Goal: Information Seeking & Learning: Check status

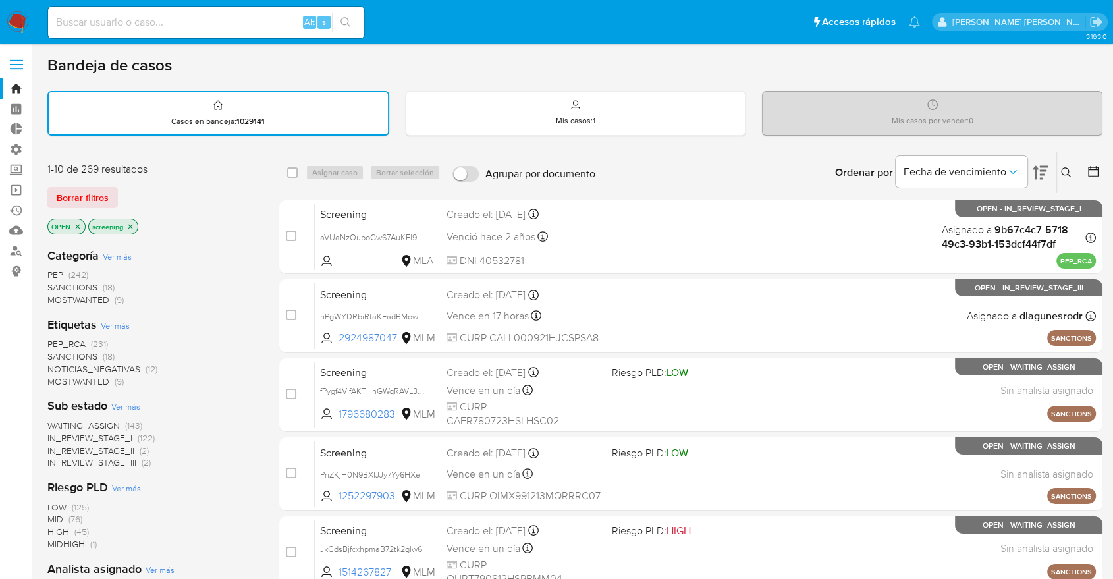
click at [37, 194] on main "3.163.0" at bounding box center [556, 544] width 1113 height 1089
click at [57, 354] on span "SANCTIONS" at bounding box center [72, 356] width 50 height 13
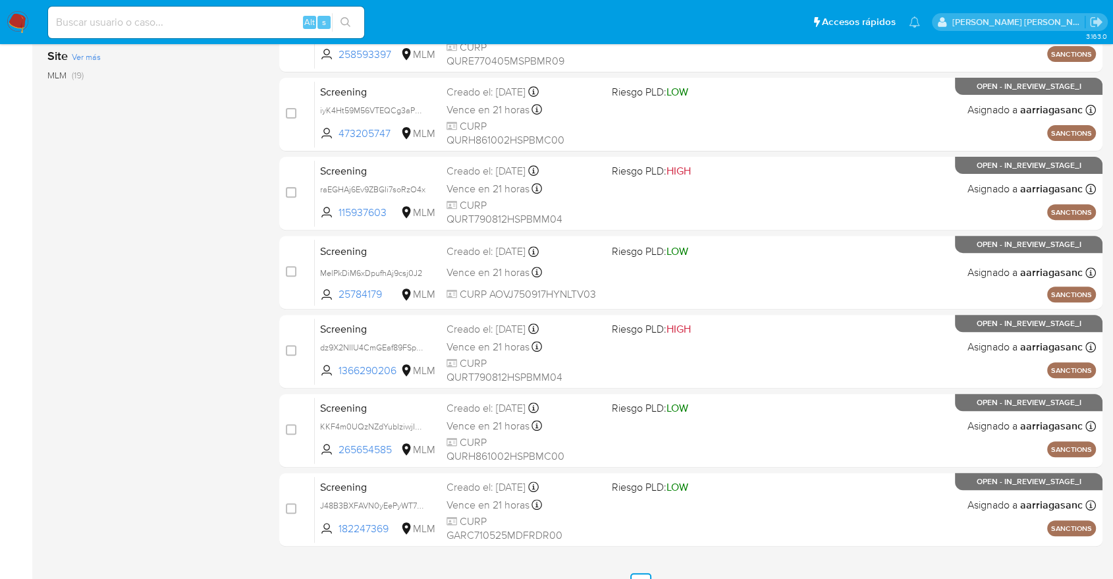
scroll to position [508, 0]
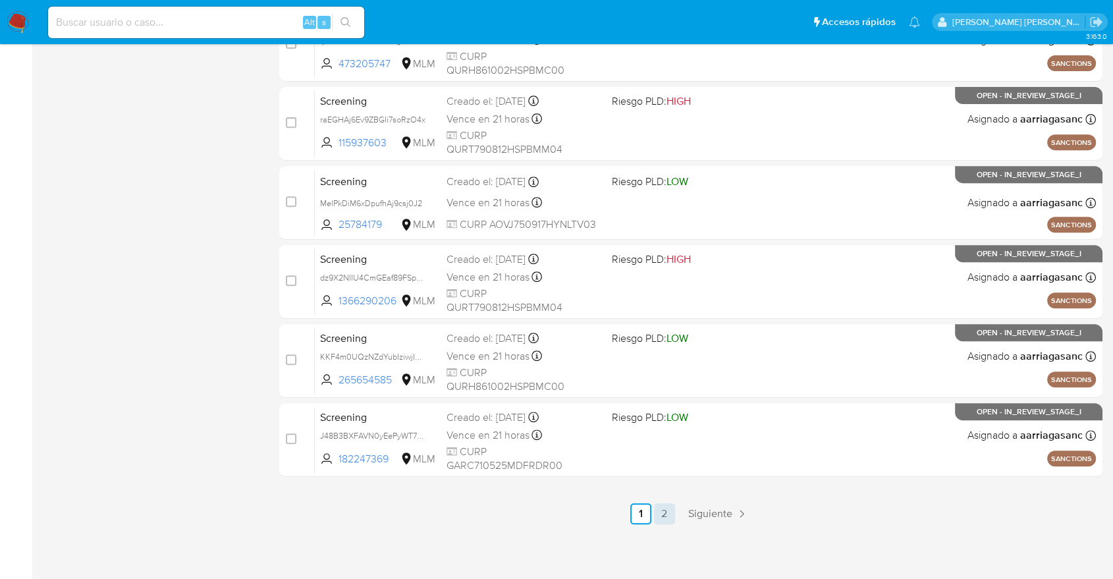
click at [657, 514] on link "2" at bounding box center [664, 513] width 21 height 21
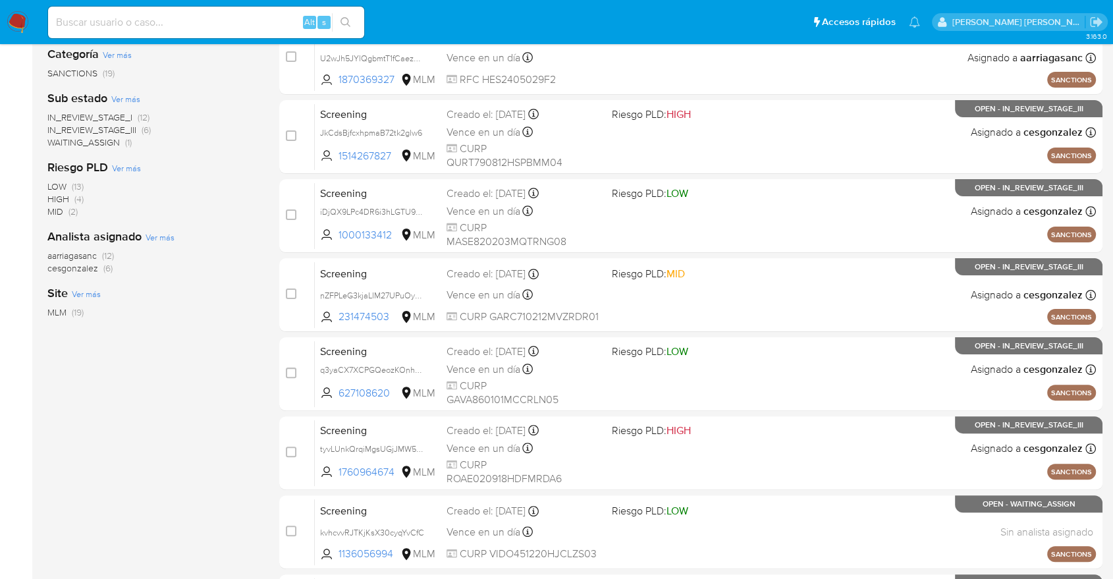
scroll to position [429, 0]
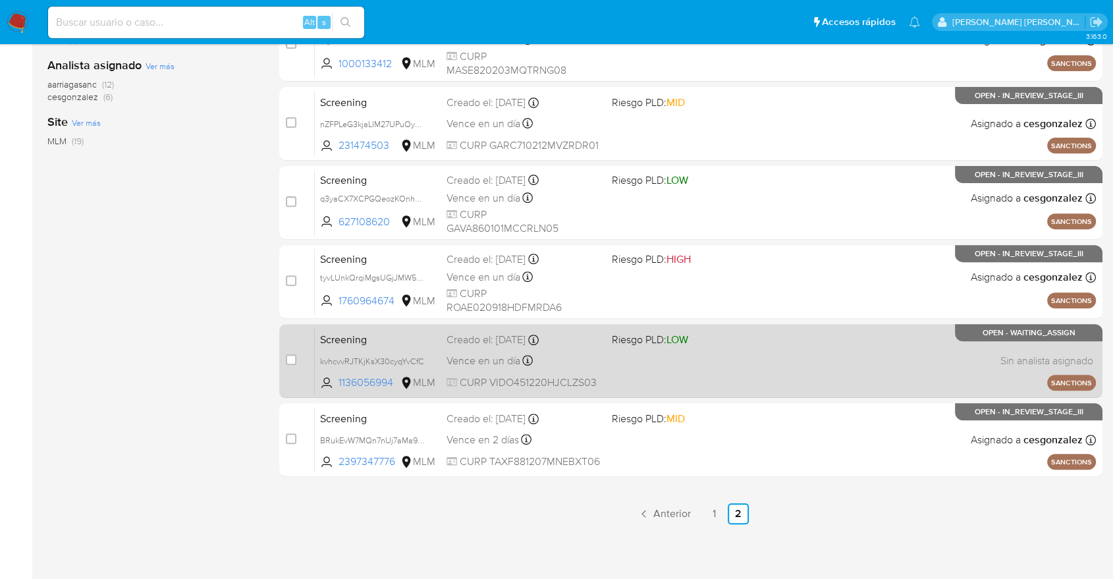
click at [427, 327] on div "Screening kvhcvvRJTKjKsX30cyqYvCfC 1136056994 MLM Riesgo PLD: LOW Creado el: 14…" at bounding box center [705, 360] width 781 height 67
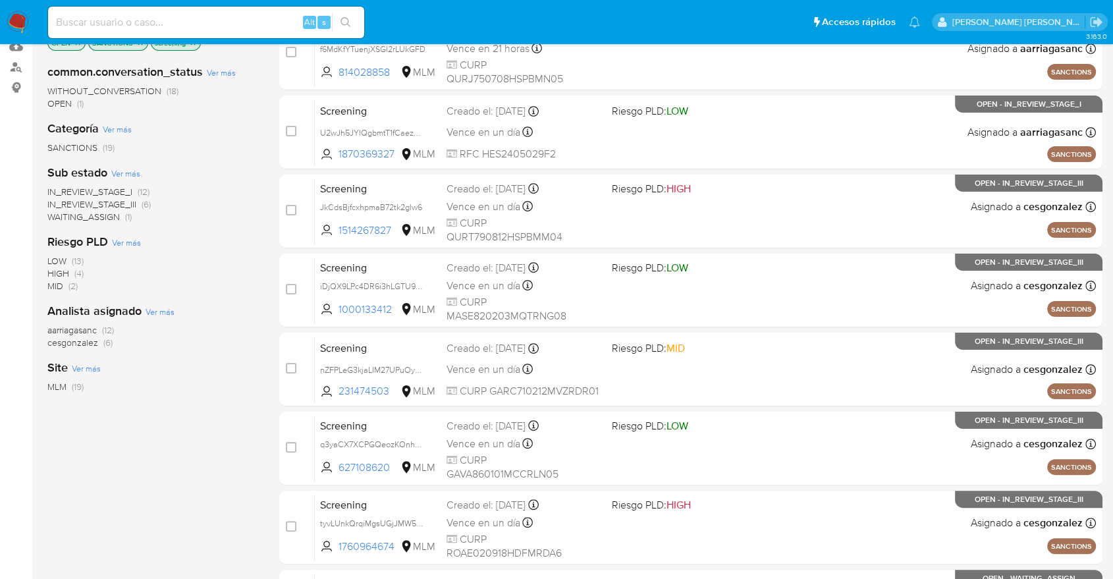
scroll to position [0, 0]
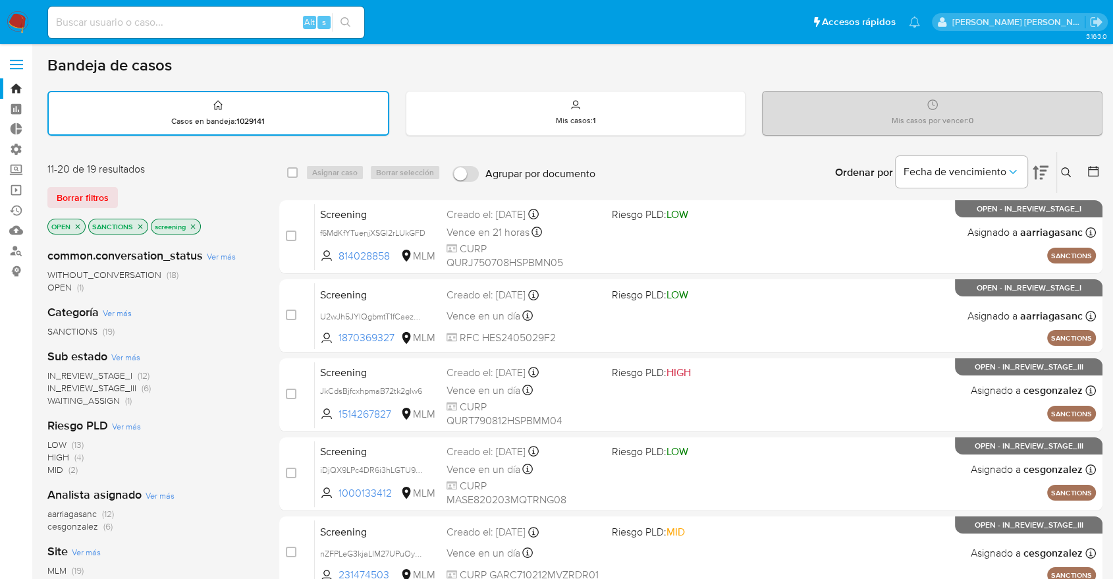
click at [137, 229] on icon "close-filter" at bounding box center [140, 227] width 8 height 8
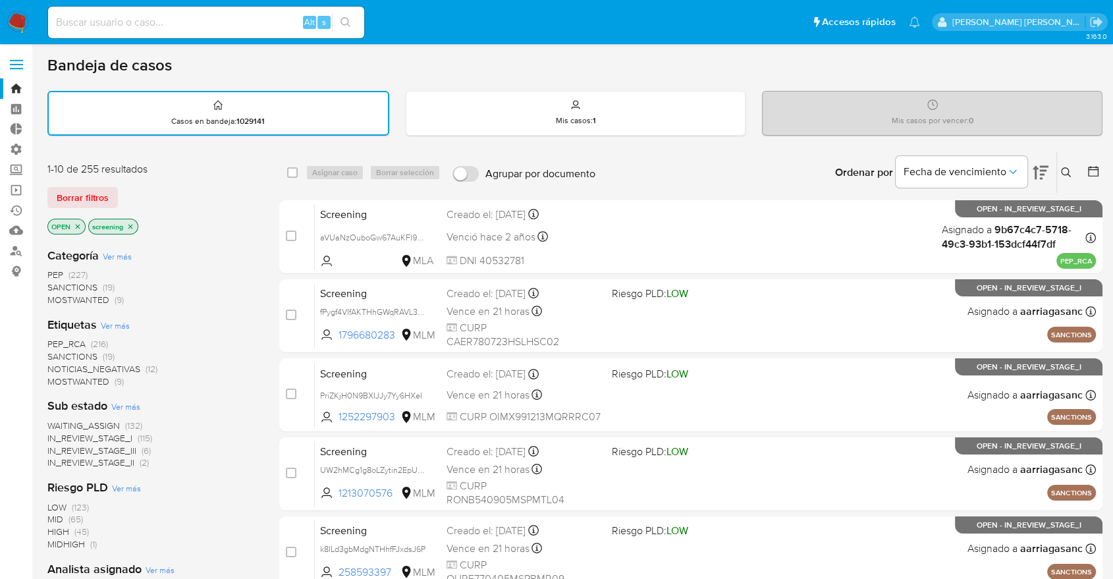
click at [59, 378] on span "MOSTWANTED" at bounding box center [78, 381] width 62 height 13
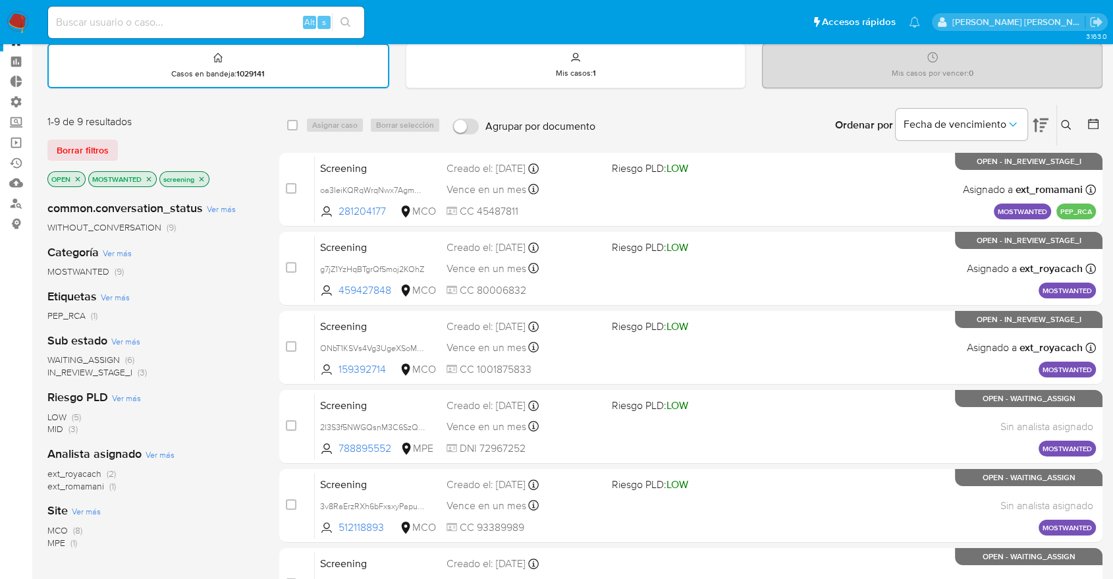
scroll to position [73, 0]
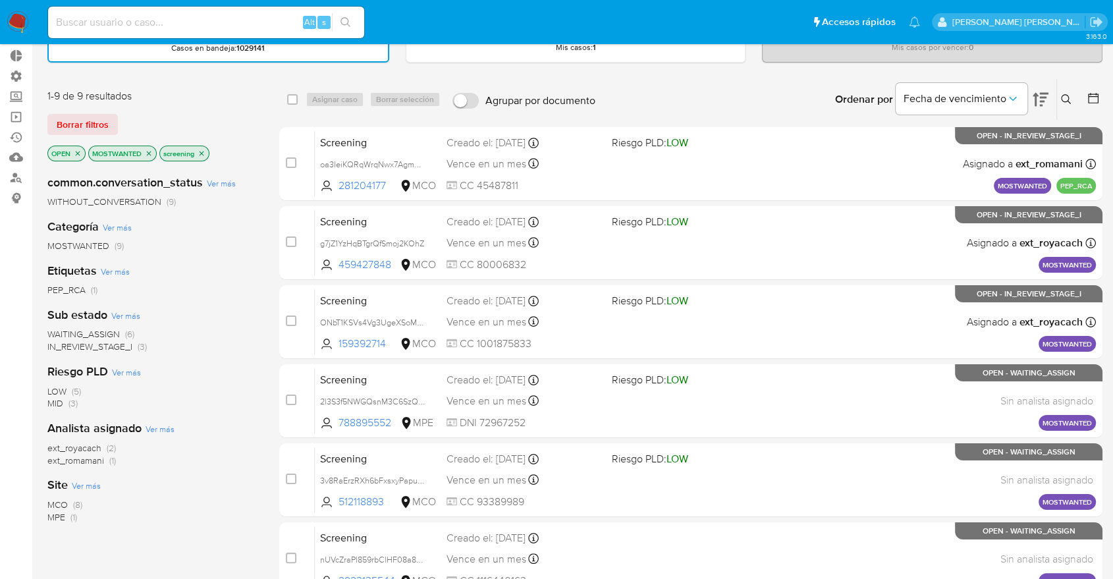
click at [150, 151] on icon "close-filter" at bounding box center [149, 154] width 8 height 8
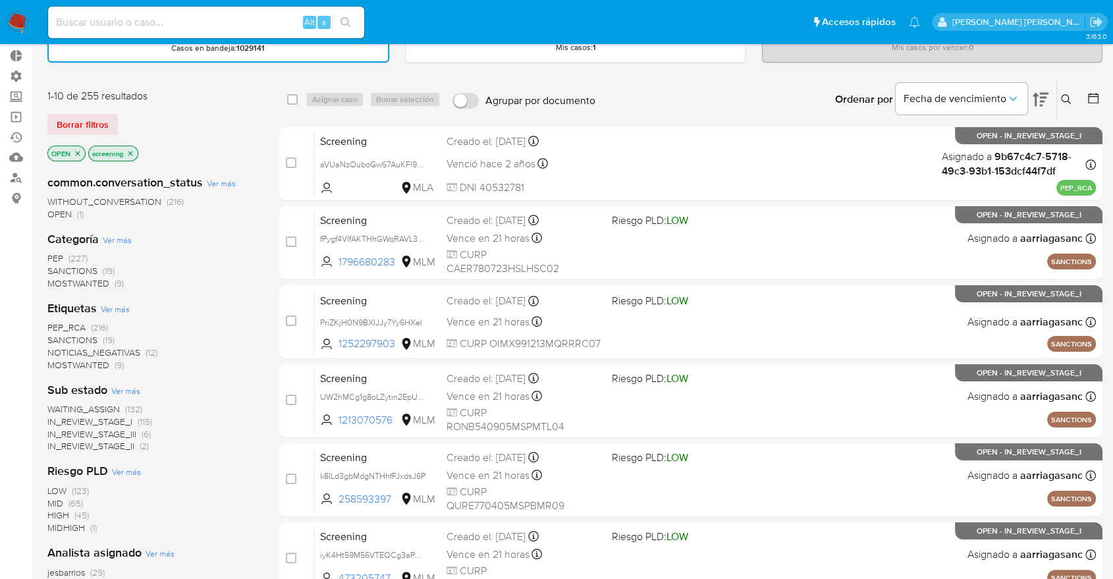
click at [48, 325] on span "PEP_RCA" at bounding box center [66, 327] width 38 height 13
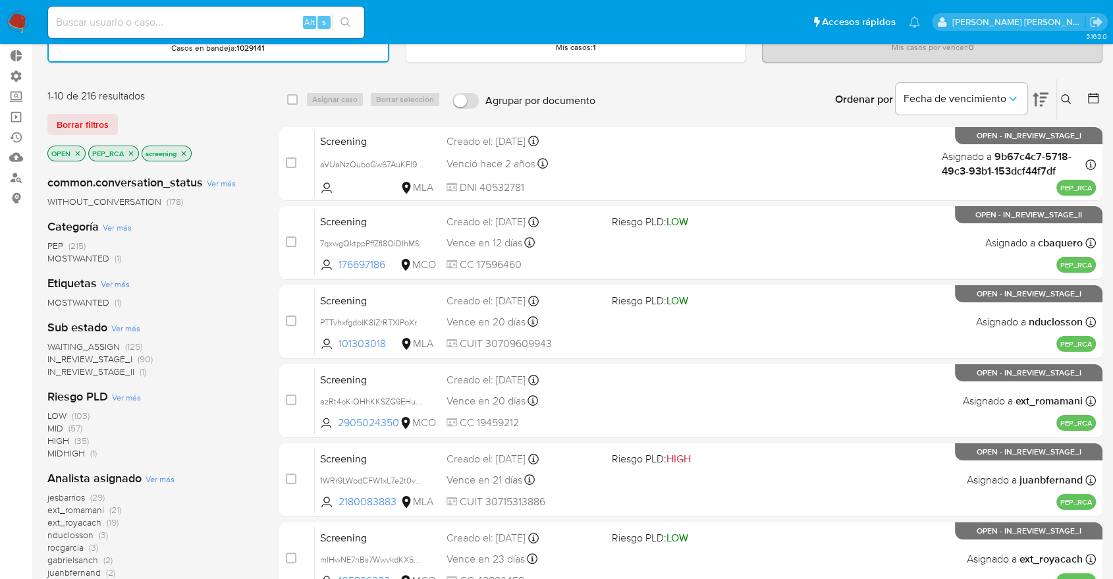
click at [55, 341] on span "WAITING_ASSIGN" at bounding box center [83, 346] width 72 height 13
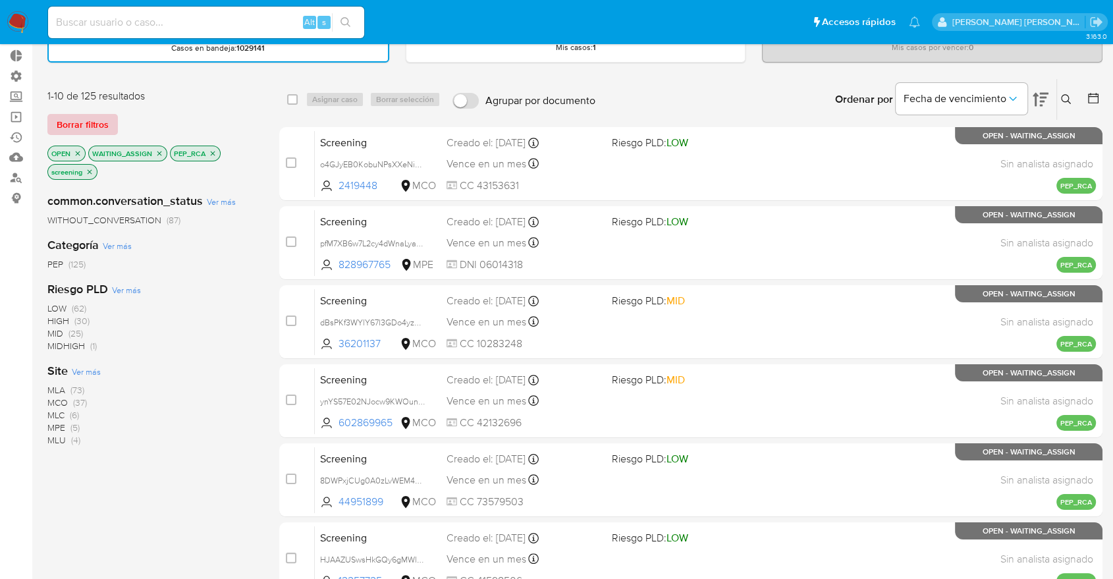
click at [111, 121] on button "Borrar filtros" at bounding box center [82, 124] width 70 height 21
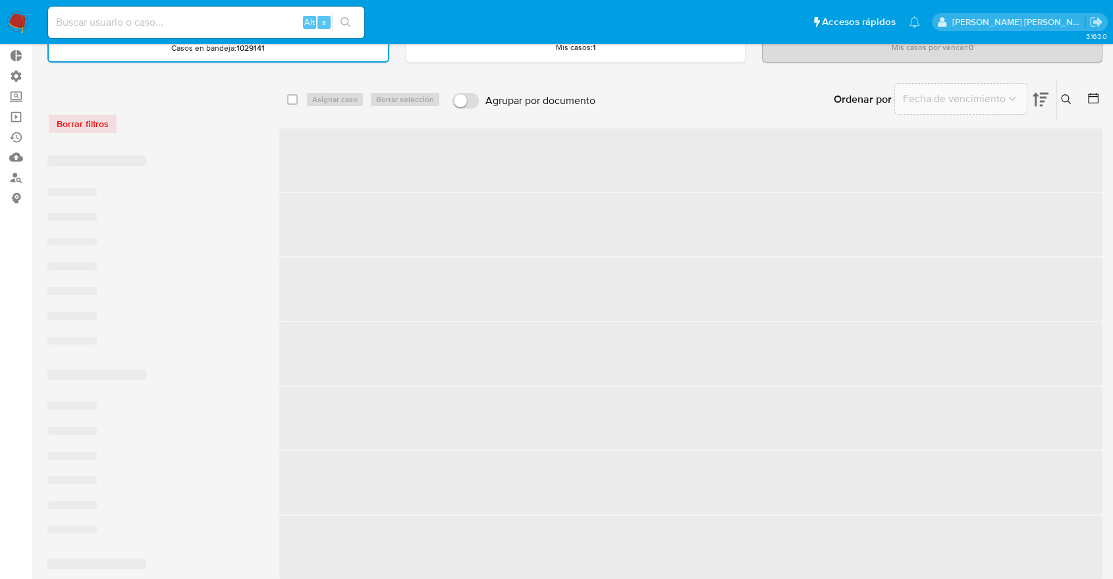
click at [181, 117] on div "Borrar filtros" at bounding box center [152, 123] width 211 height 21
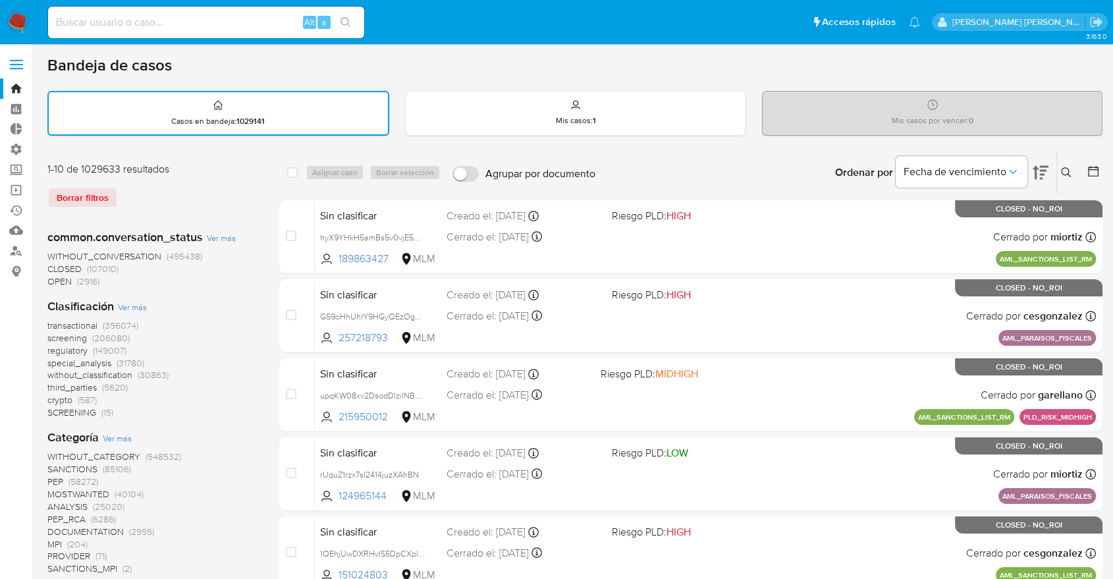
click at [158, 184] on div "1-10 de 1029633 resultados Borrar filtros" at bounding box center [152, 190] width 211 height 57
click at [57, 279] on span "OPEN" at bounding box center [59, 281] width 24 height 13
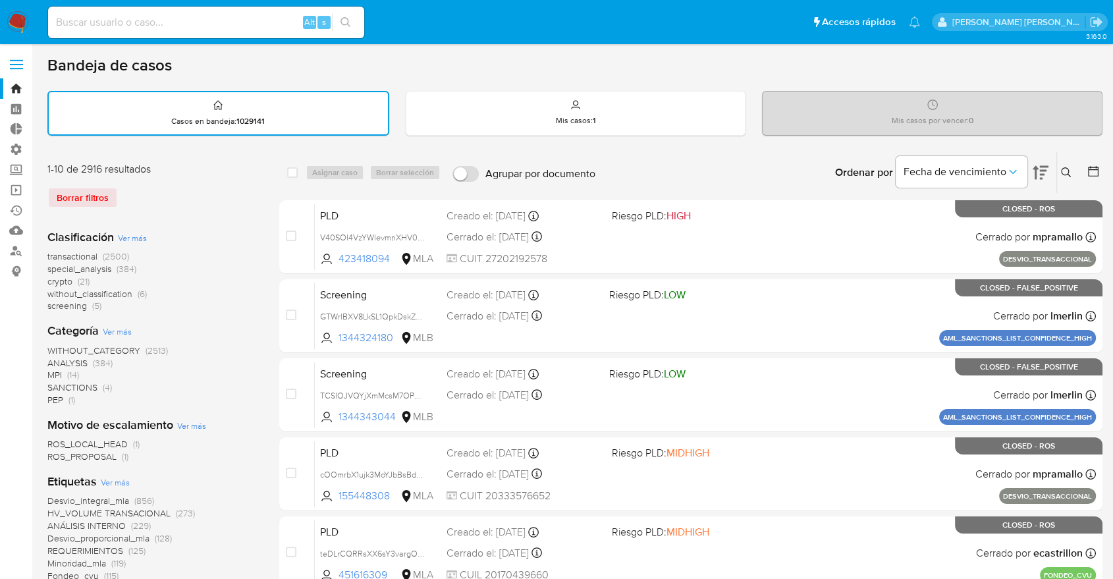
click at [54, 307] on span "screening" at bounding box center [67, 305] width 40 height 13
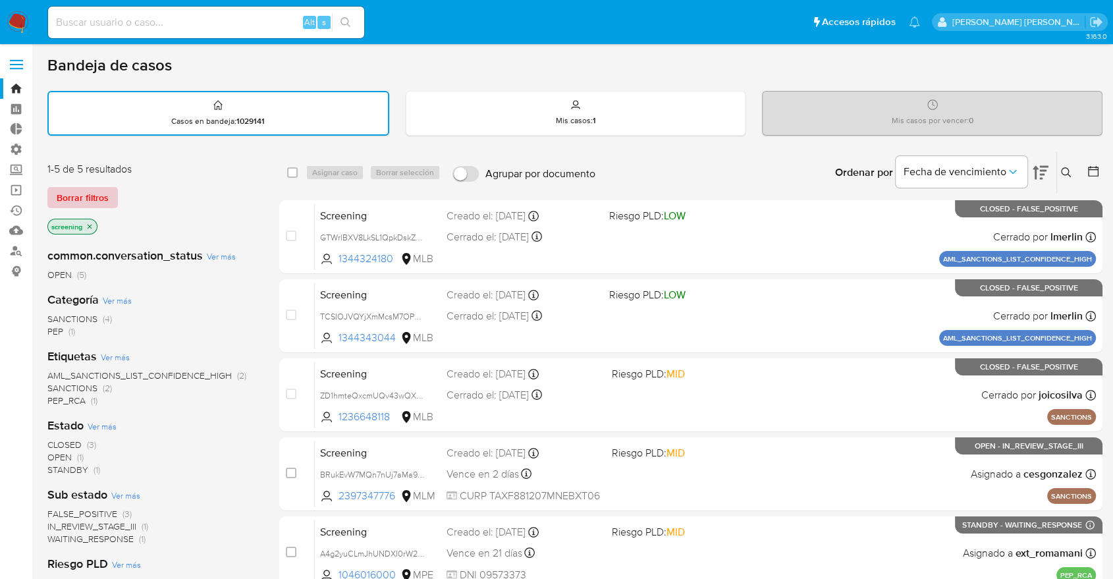
click at [103, 194] on span "Borrar filtros" at bounding box center [83, 197] width 52 height 18
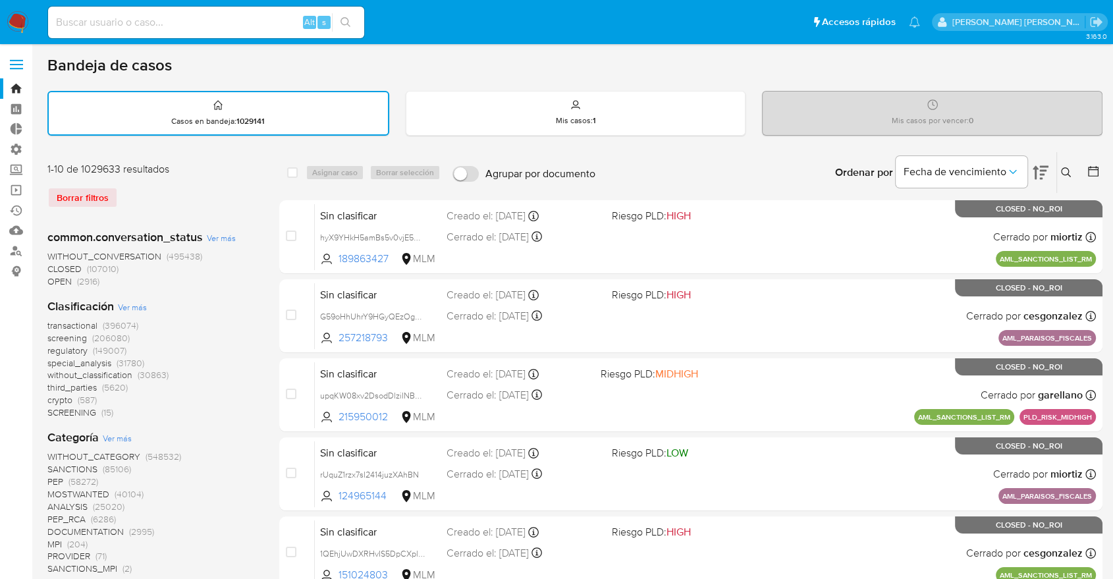
click at [49, 336] on span "screening" at bounding box center [67, 337] width 40 height 13
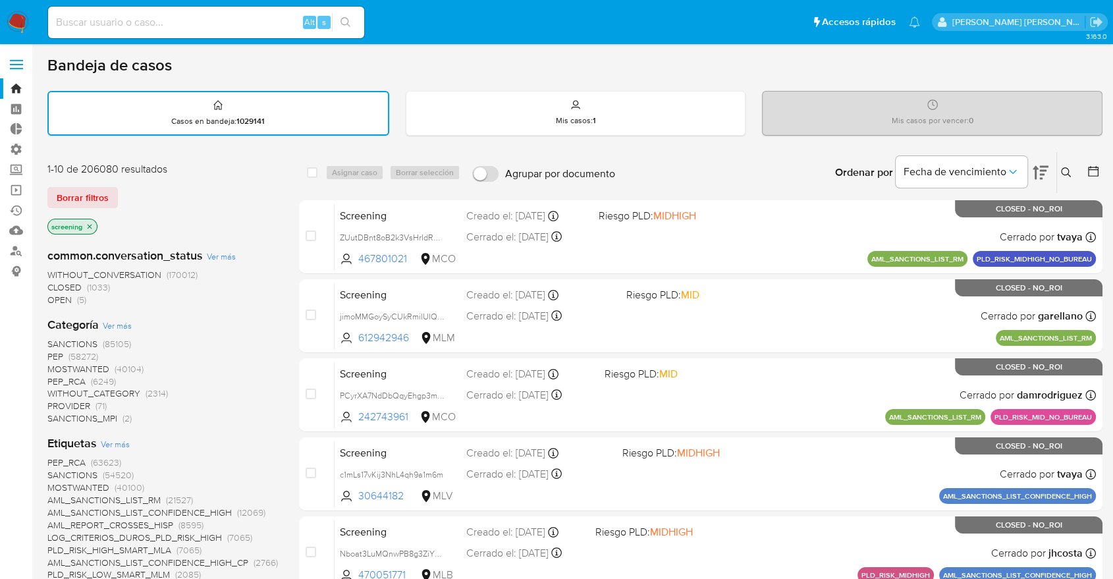
click at [142, 199] on div "Borrar filtros" at bounding box center [152, 197] width 211 height 21
click at [126, 194] on div "Borrar filtros" at bounding box center [152, 197] width 211 height 21
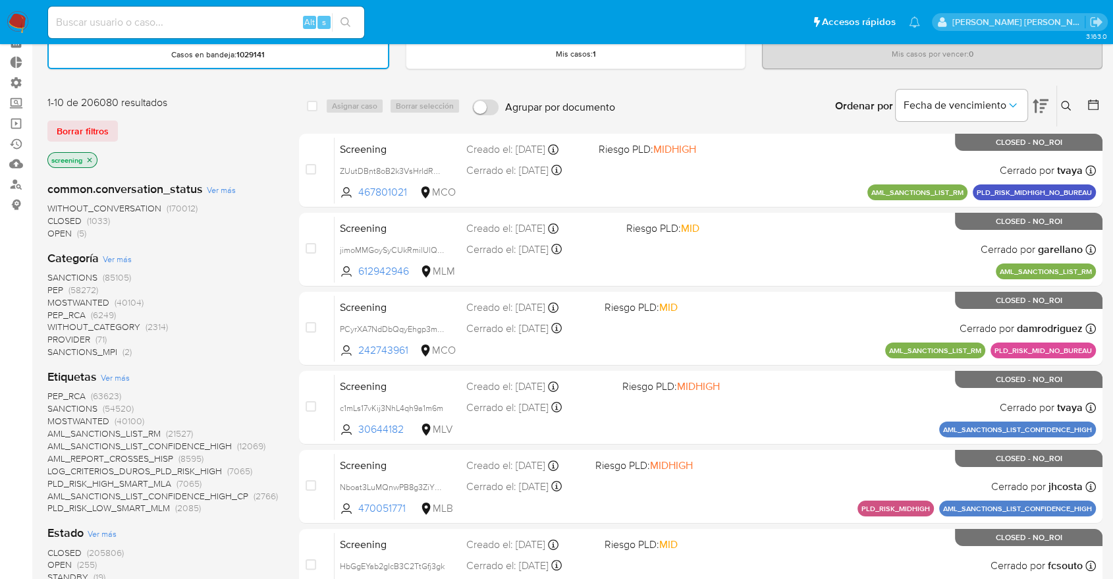
scroll to position [219, 0]
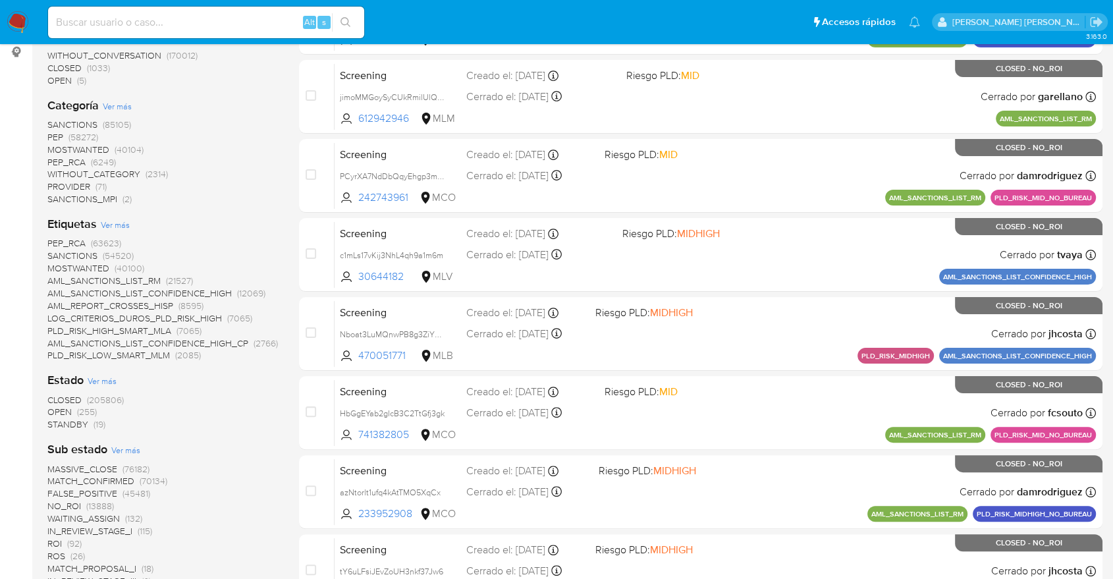
click at [51, 408] on span "OPEN" at bounding box center [59, 411] width 24 height 13
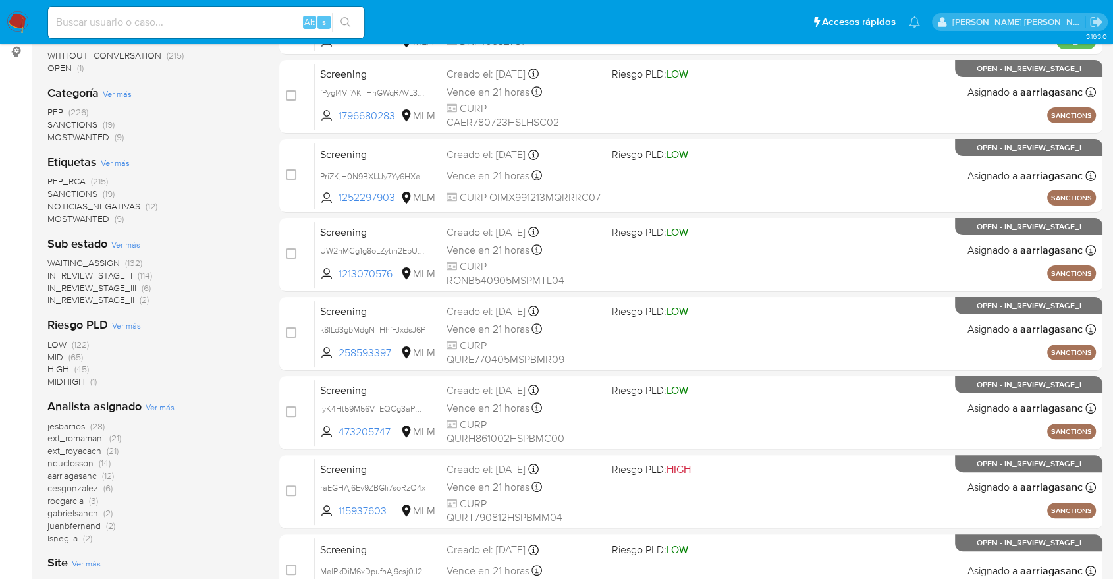
click at [58, 182] on span "PEP_RCA" at bounding box center [66, 181] width 38 height 13
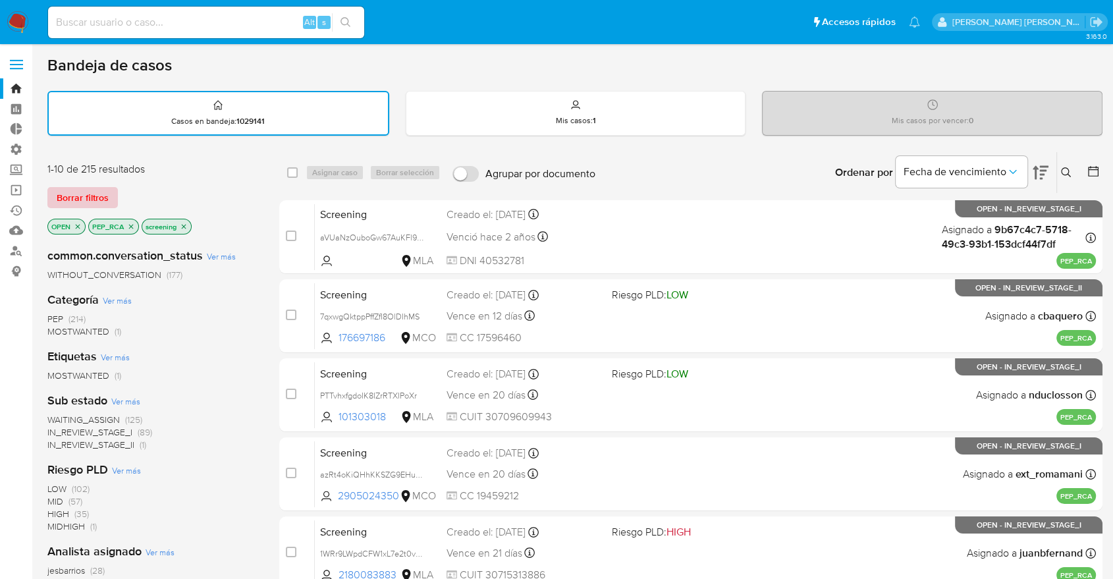
click at [116, 194] on button "Borrar filtros" at bounding box center [82, 197] width 70 height 21
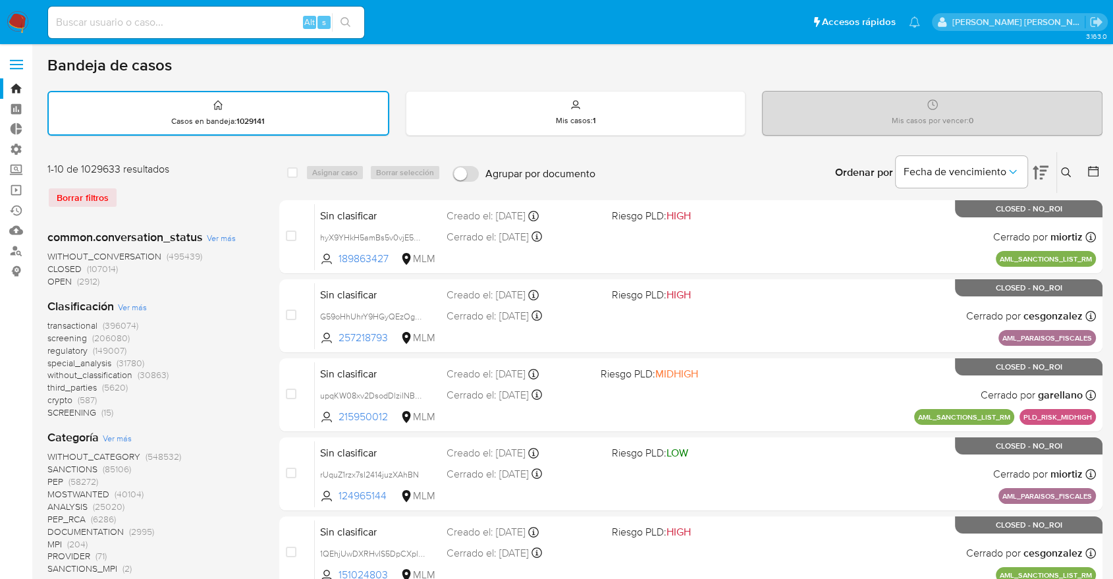
click at [49, 346] on span "regulatory" at bounding box center [67, 350] width 40 height 13
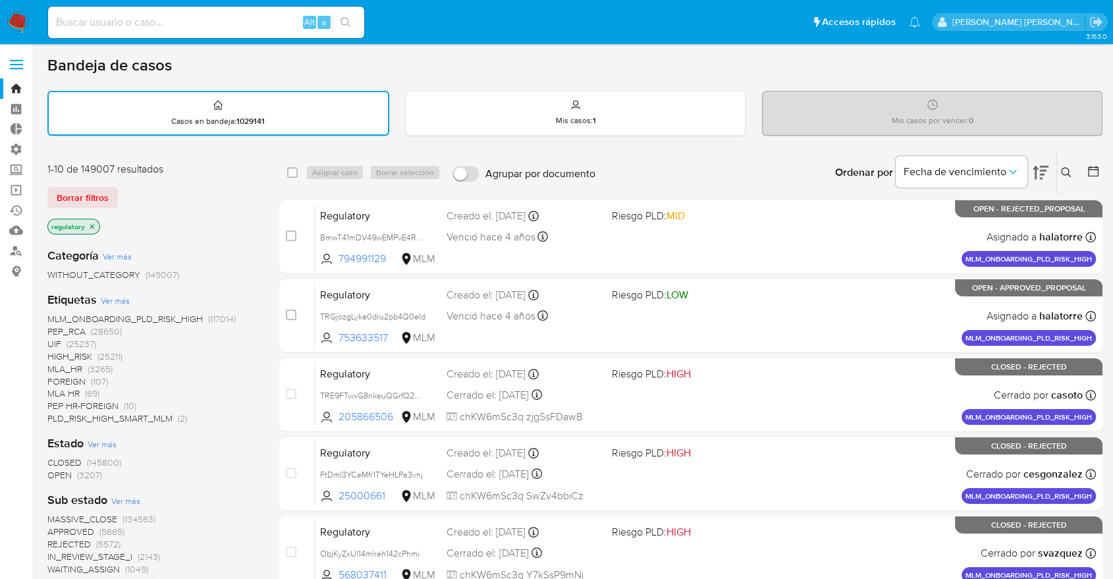
click at [53, 476] on span "OPEN" at bounding box center [59, 474] width 24 height 13
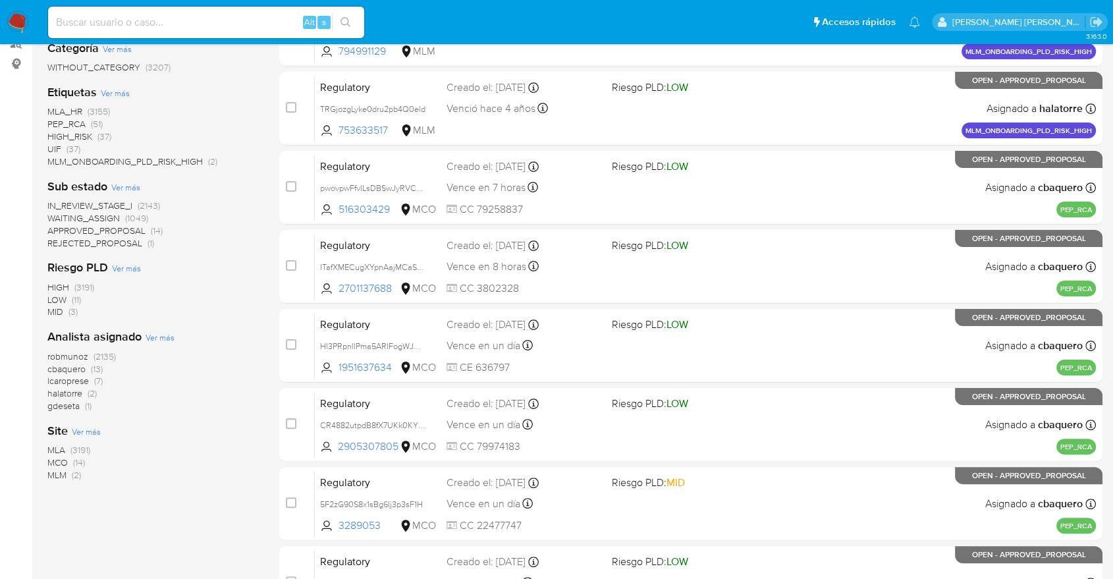
scroll to position [219, 0]
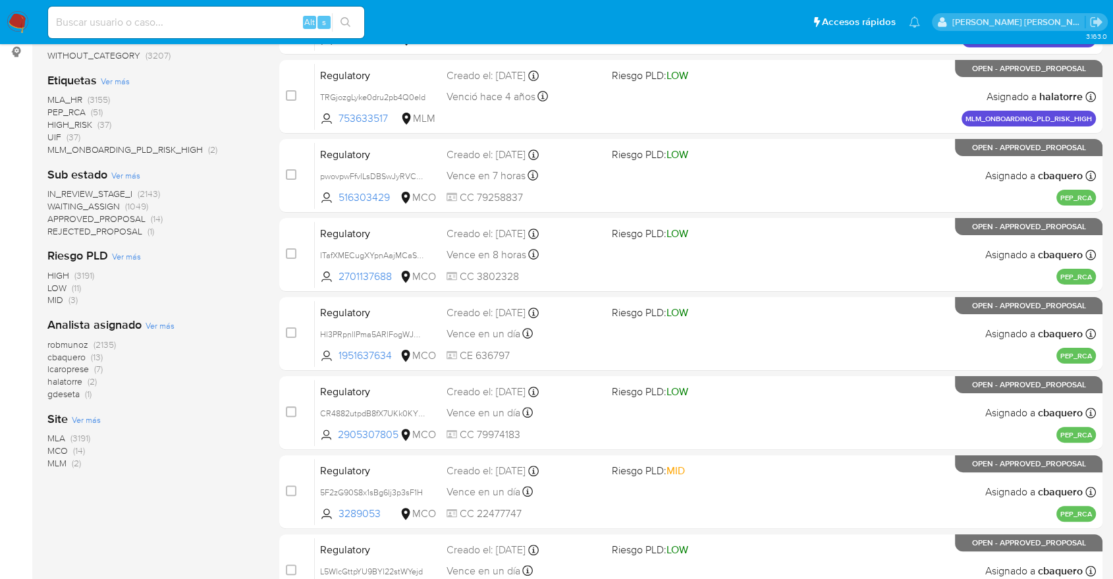
click at [54, 449] on span "MCO" at bounding box center [57, 450] width 20 height 13
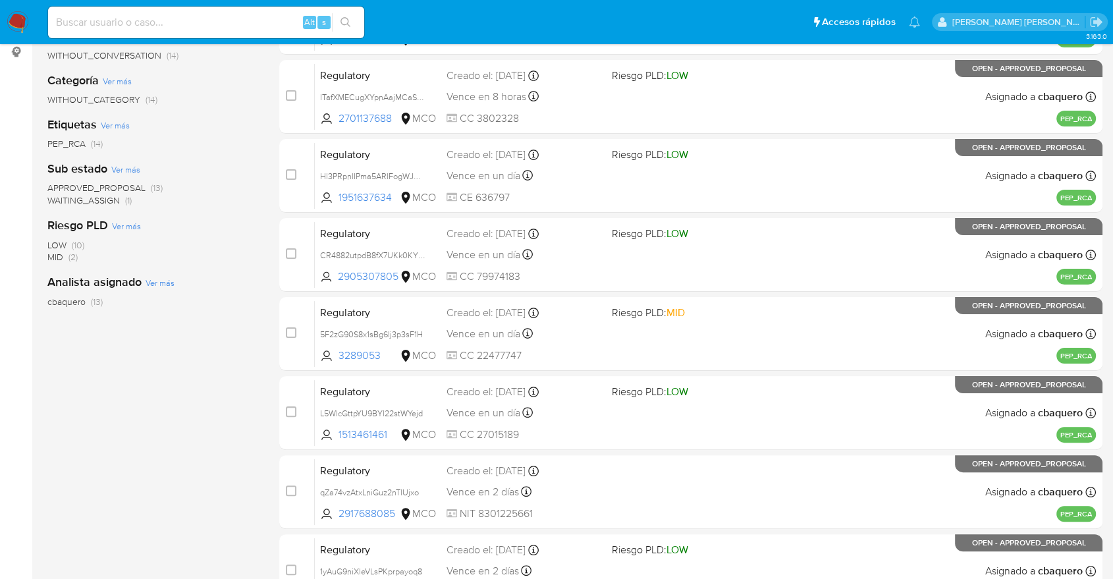
click at [205, 444] on div "common.conversation_status Ver más WITHOUT_CONVERSATION (14) Categoría Ver más …" at bounding box center [152, 242] width 211 height 448
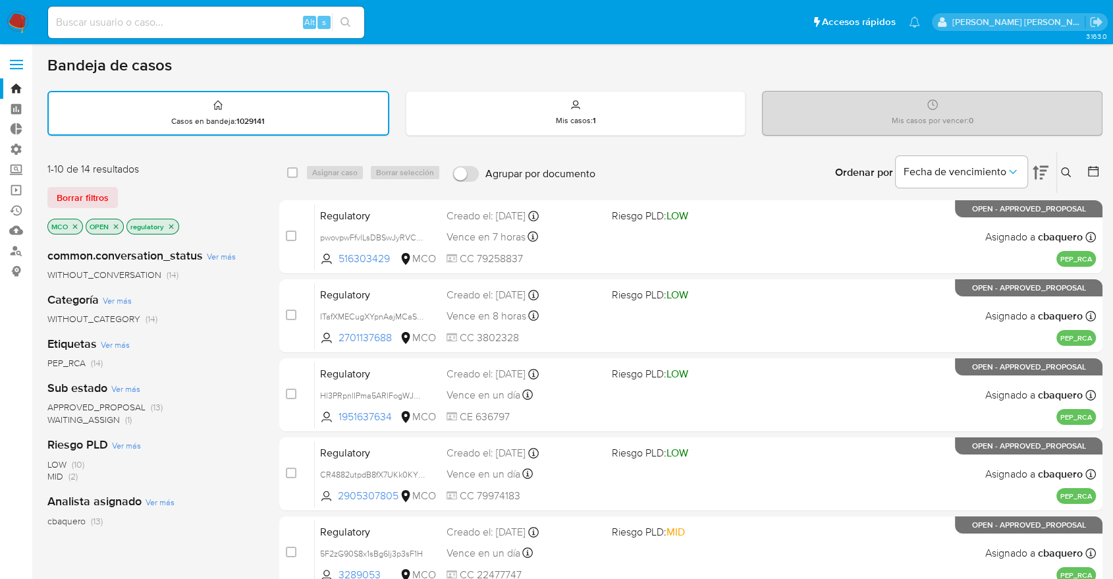
click at [118, 194] on div "Borrar filtros" at bounding box center [152, 197] width 211 height 21
click at [116, 194] on button "Borrar filtros" at bounding box center [82, 197] width 70 height 21
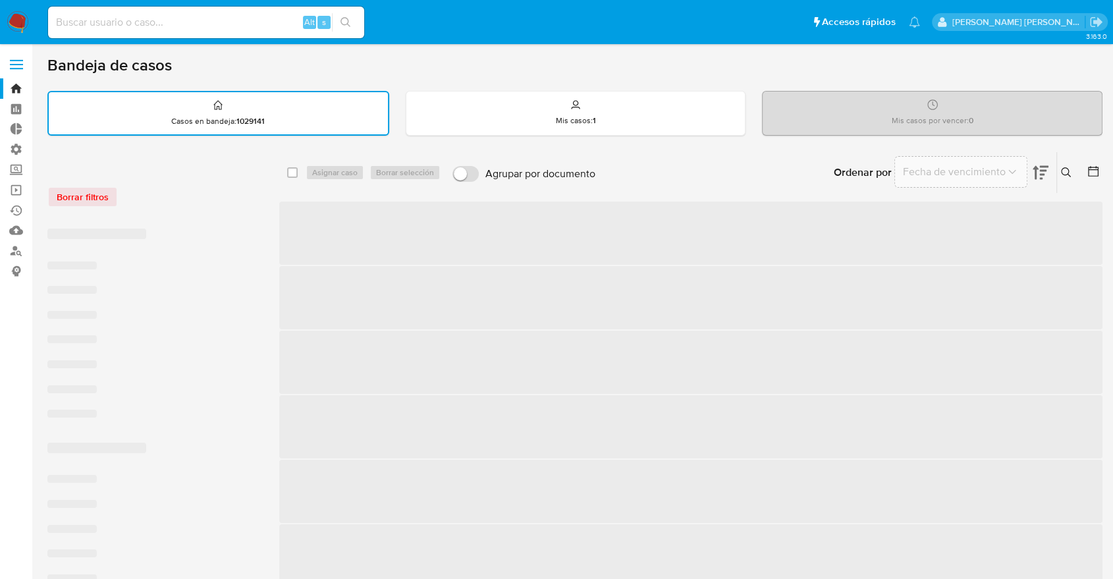
click at [192, 189] on div "Borrar filtros" at bounding box center [152, 196] width 211 height 21
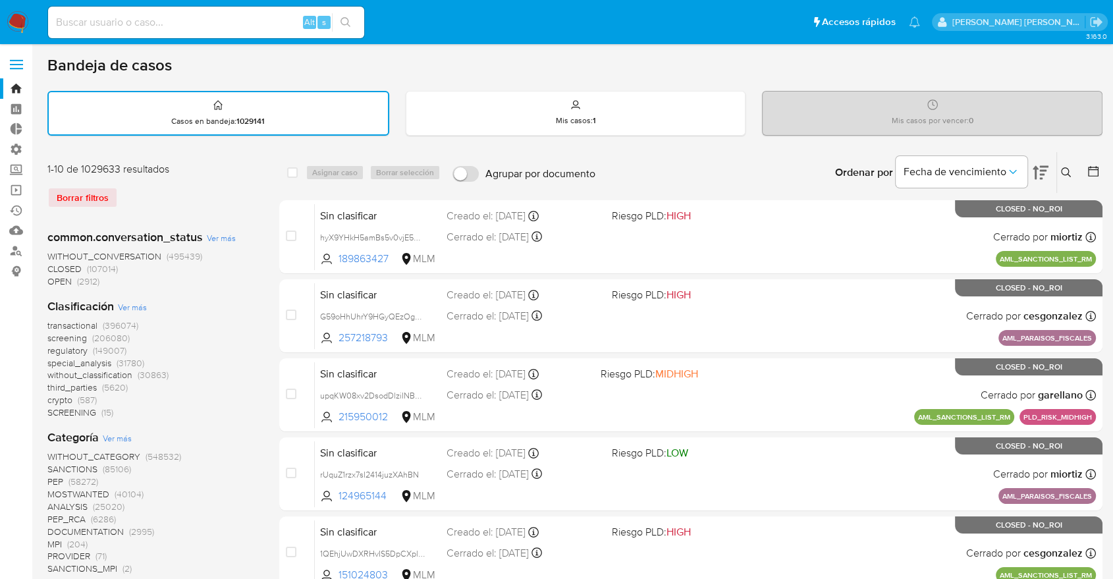
click at [51, 352] on span "regulatory" at bounding box center [67, 350] width 40 height 13
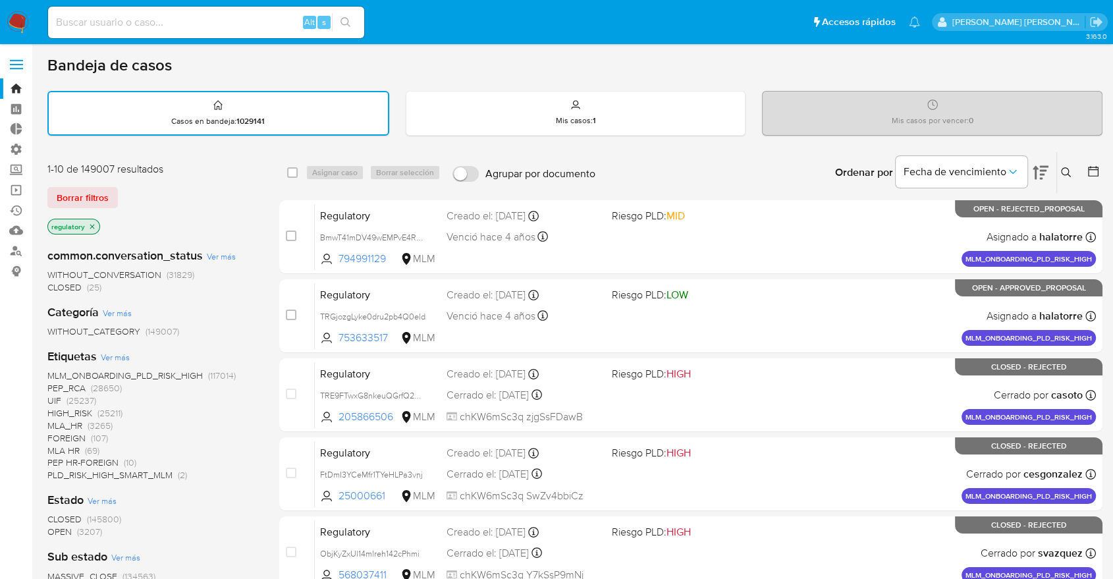
click at [54, 531] on span "OPEN" at bounding box center [59, 531] width 24 height 13
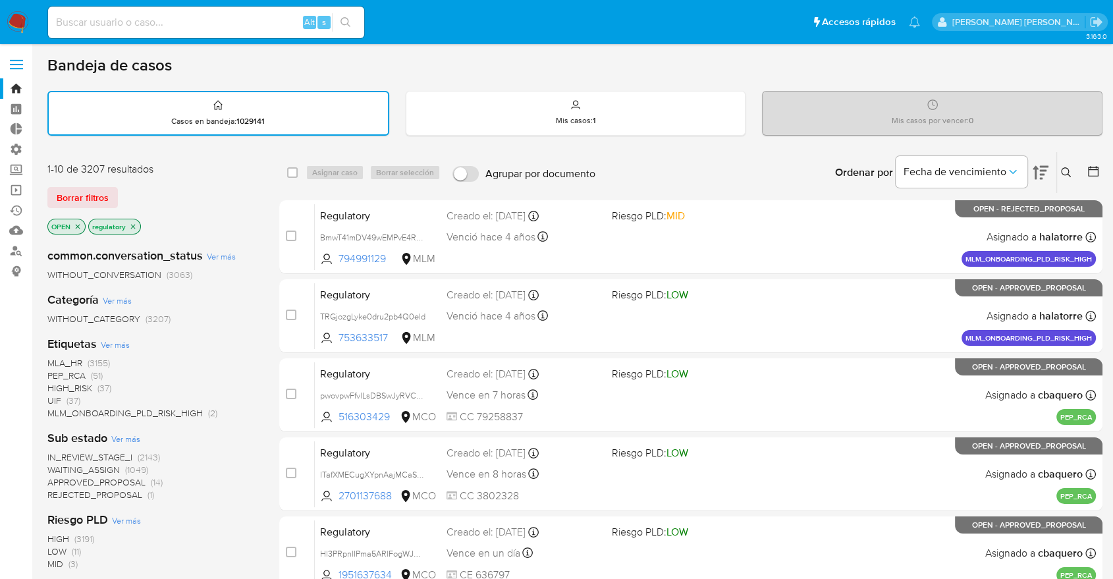
click at [153, 188] on div "Borrar filtros" at bounding box center [152, 197] width 211 height 21
click at [123, 194] on div "Borrar filtros" at bounding box center [152, 197] width 211 height 21
click at [121, 192] on div "Borrar filtros" at bounding box center [152, 197] width 211 height 21
click at [110, 196] on button "Borrar filtros" at bounding box center [82, 197] width 70 height 21
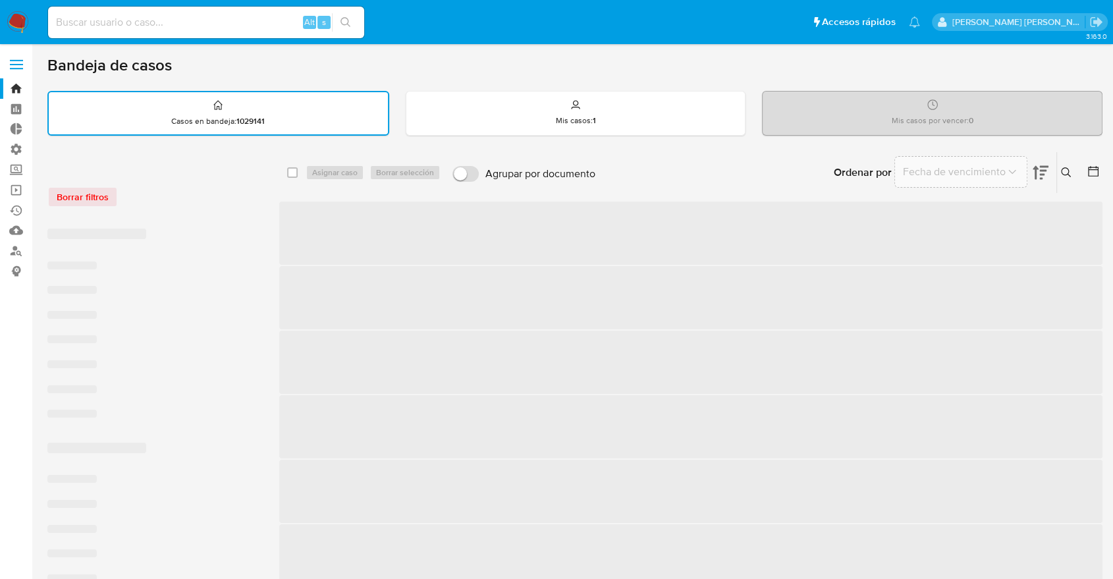
click at [141, 194] on div "Borrar filtros" at bounding box center [152, 196] width 211 height 21
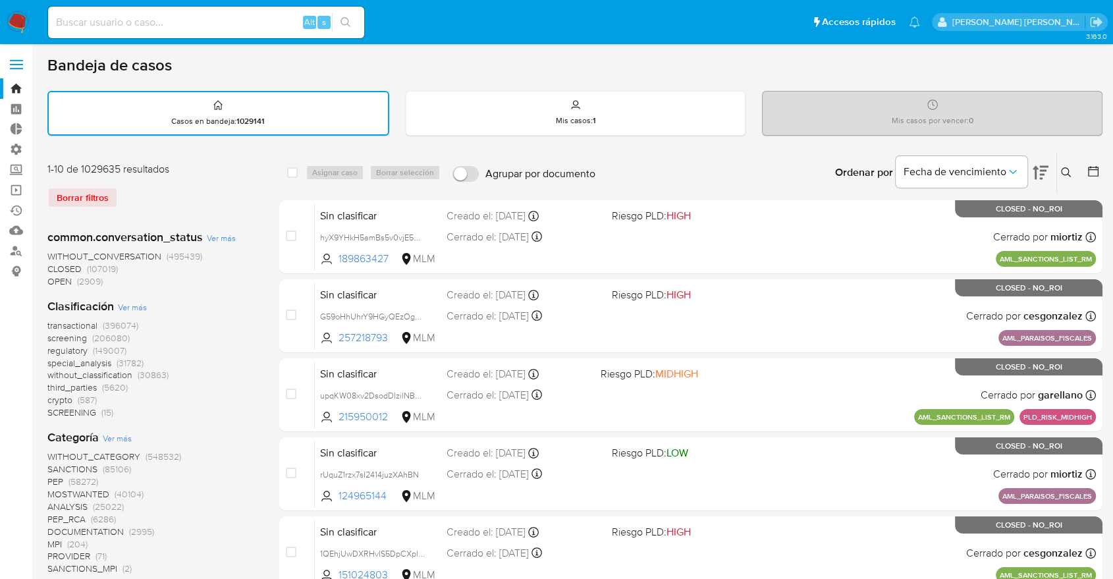
click at [53, 332] on span "screening" at bounding box center [67, 337] width 40 height 13
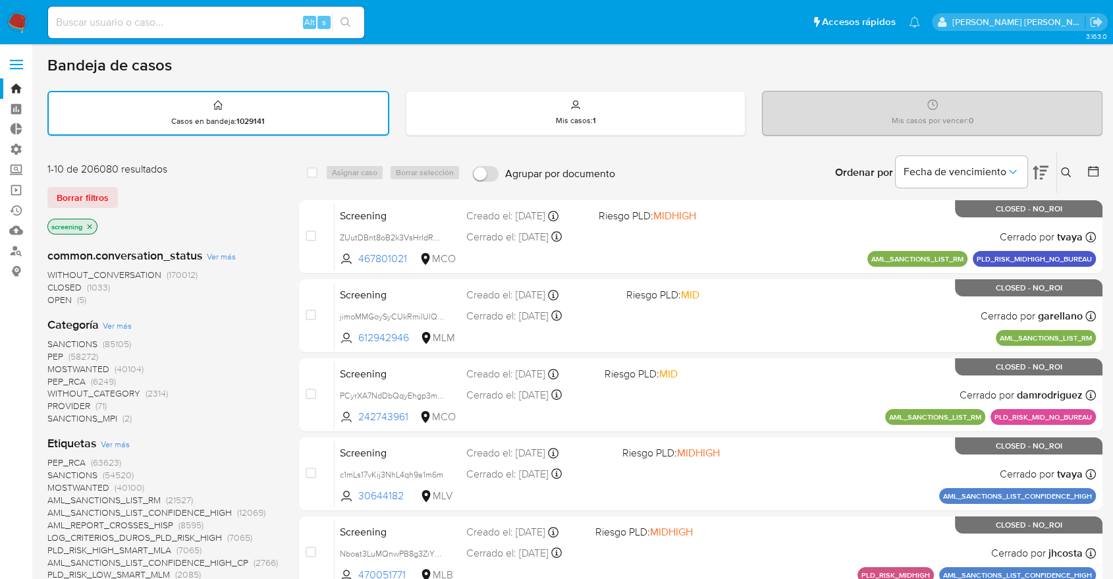
click at [56, 300] on span "OPEN" at bounding box center [59, 299] width 24 height 13
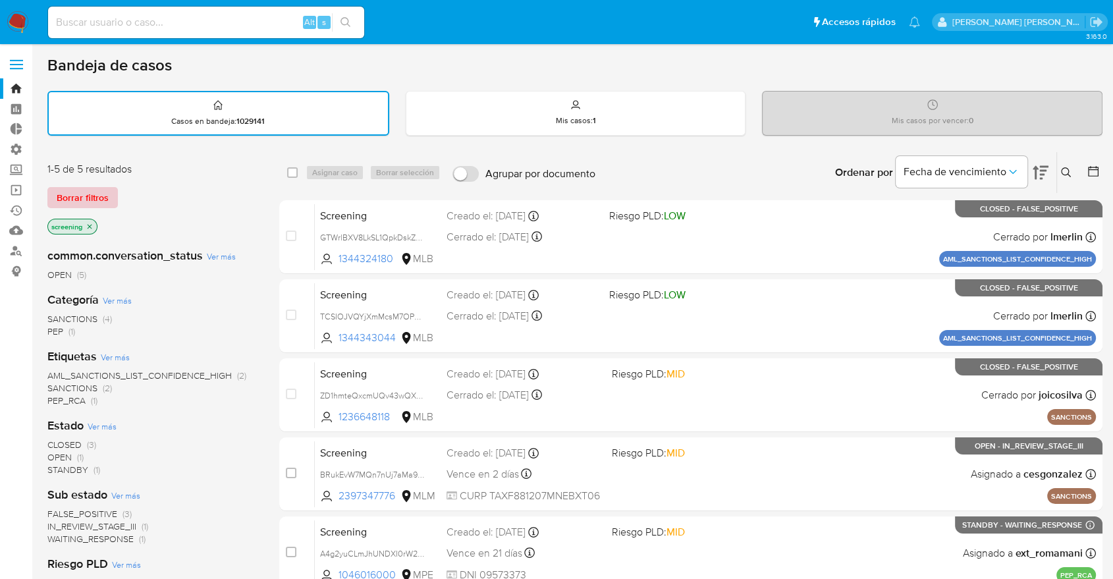
click at [102, 201] on span "Borrar filtros" at bounding box center [83, 197] width 52 height 18
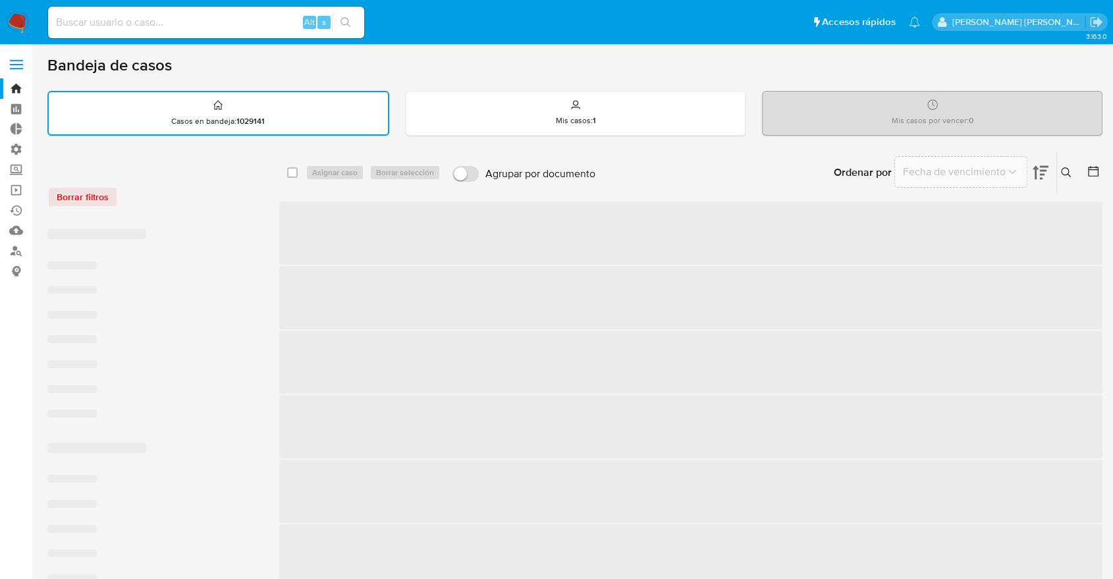
click at [166, 180] on div "Borrar filtros" at bounding box center [152, 190] width 211 height 56
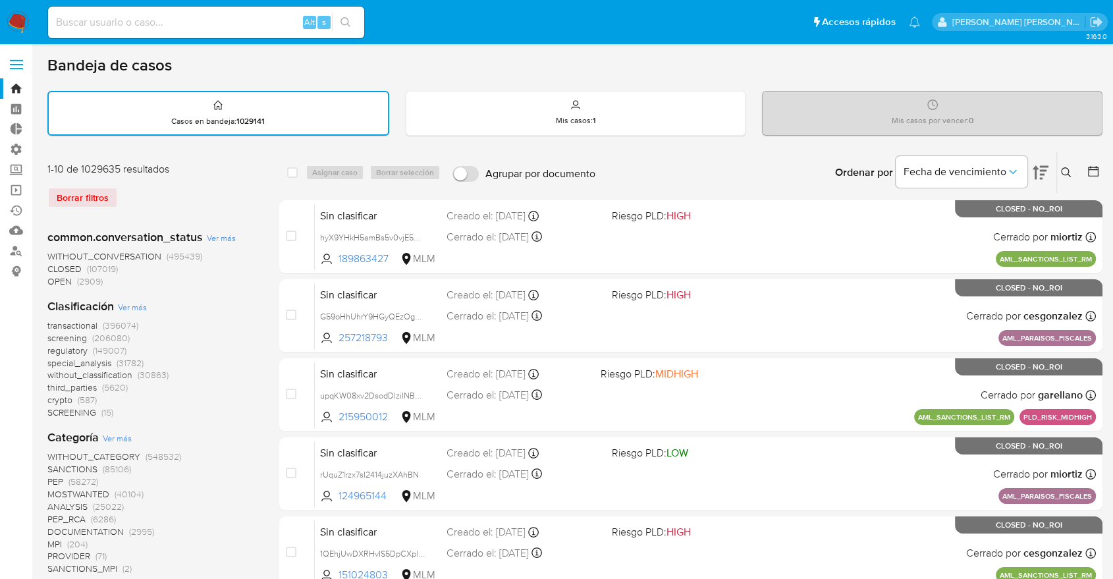
click at [53, 338] on span "screening" at bounding box center [67, 337] width 40 height 13
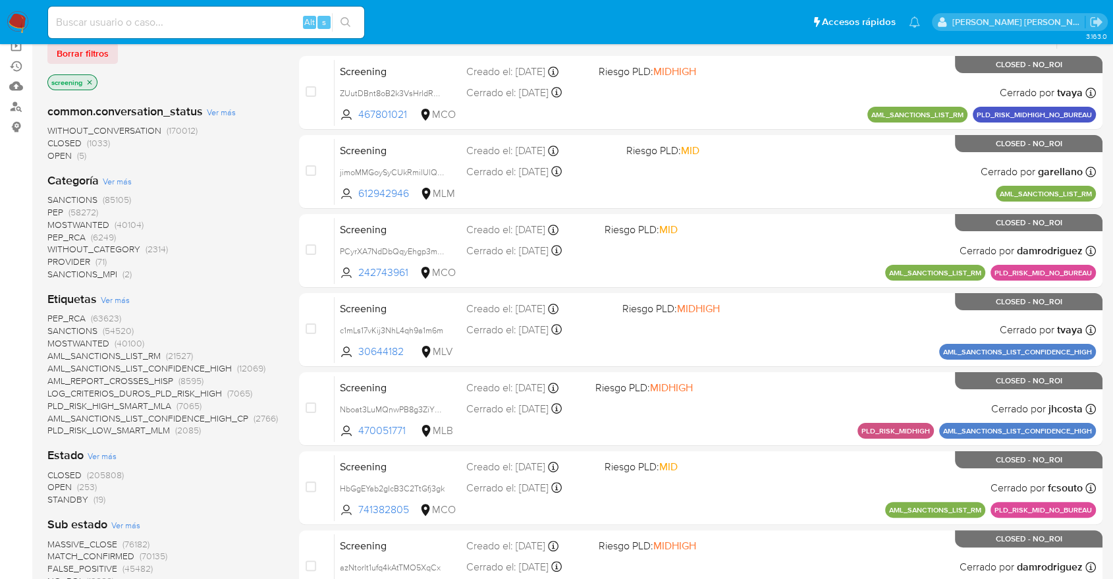
scroll to position [146, 0]
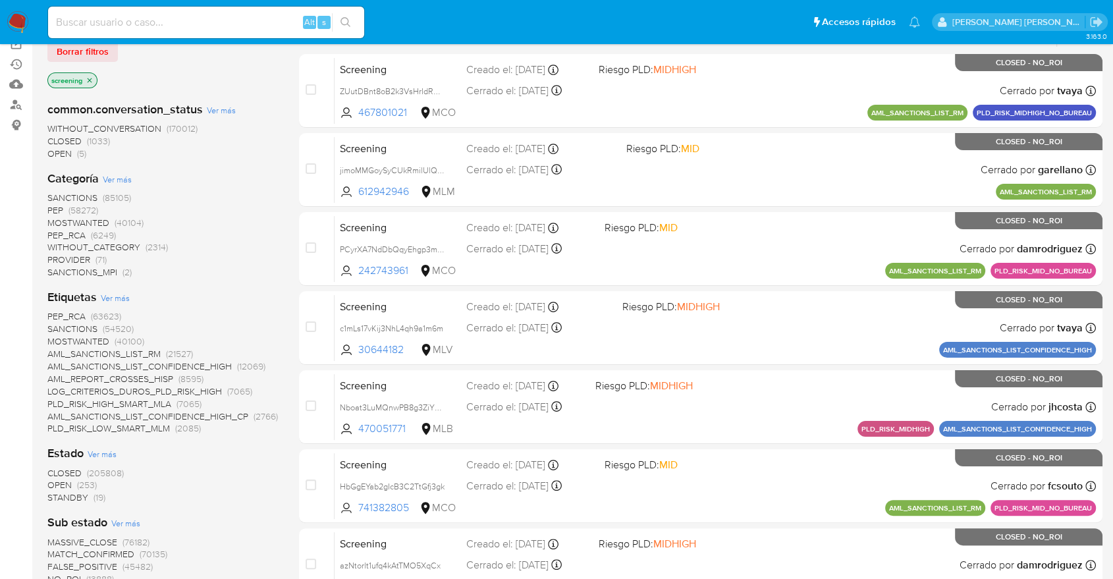
click at [58, 483] on span "OPEN" at bounding box center [59, 484] width 24 height 13
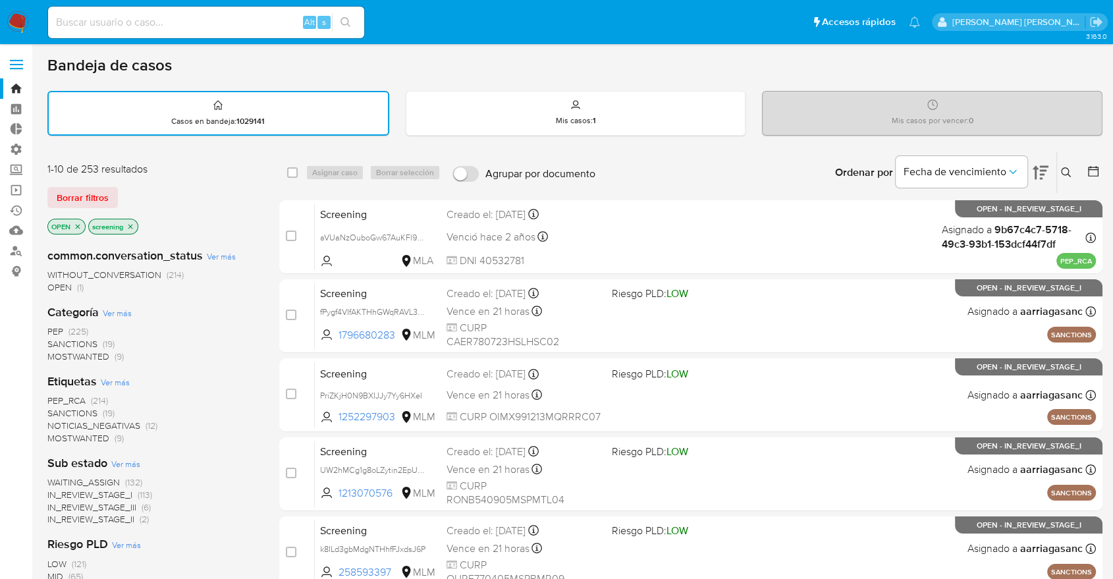
click at [145, 204] on div "Borrar filtros" at bounding box center [152, 197] width 211 height 21
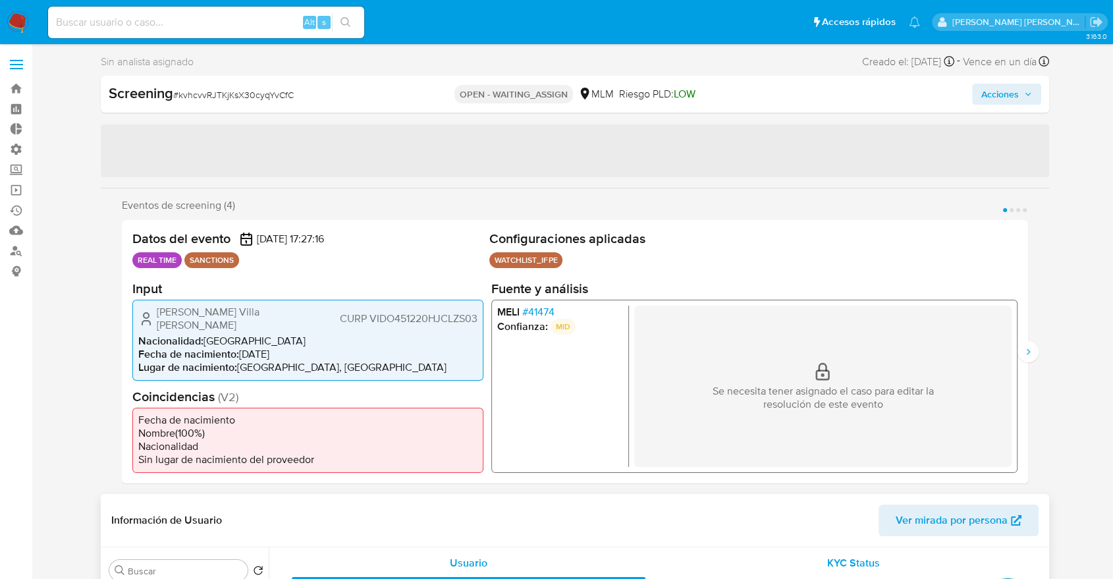
select select "10"
